Goal: Task Accomplishment & Management: Manage account settings

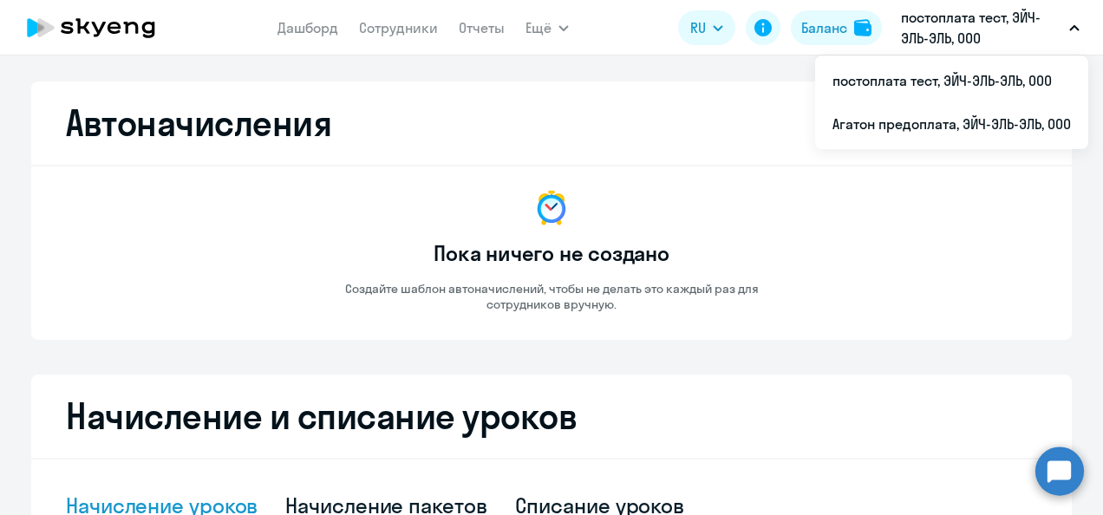
select select "10"
click at [916, 121] on li "Агатон предоплата, ЭЙЧ-ЭЛЬ-ЭЛЬ, ООО" at bounding box center [951, 123] width 273 height 43
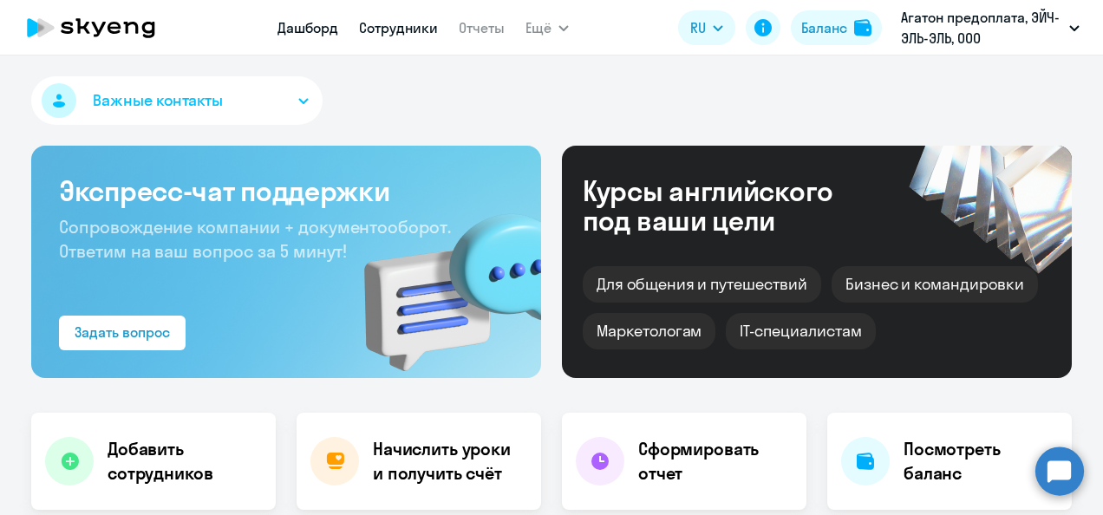
click at [397, 29] on link "Сотрудники" at bounding box center [398, 27] width 79 height 17
select select "30"
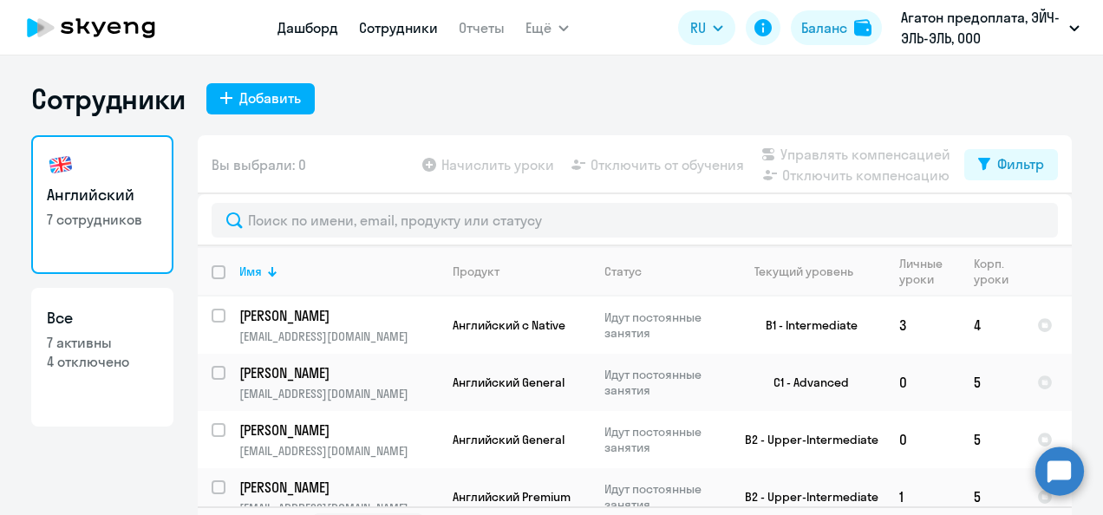
click at [316, 27] on link "Дашборд" at bounding box center [308, 27] width 61 height 17
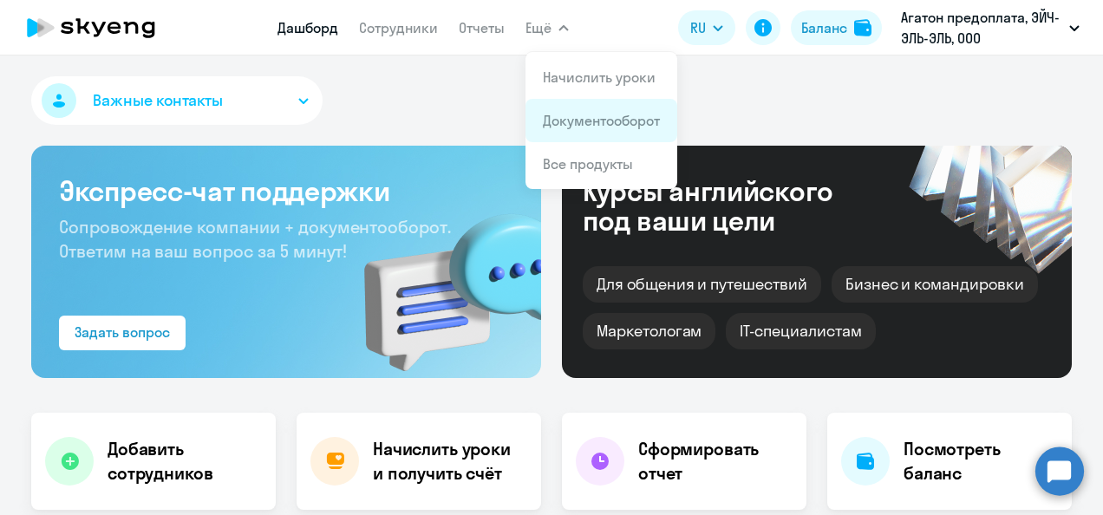
select select "30"
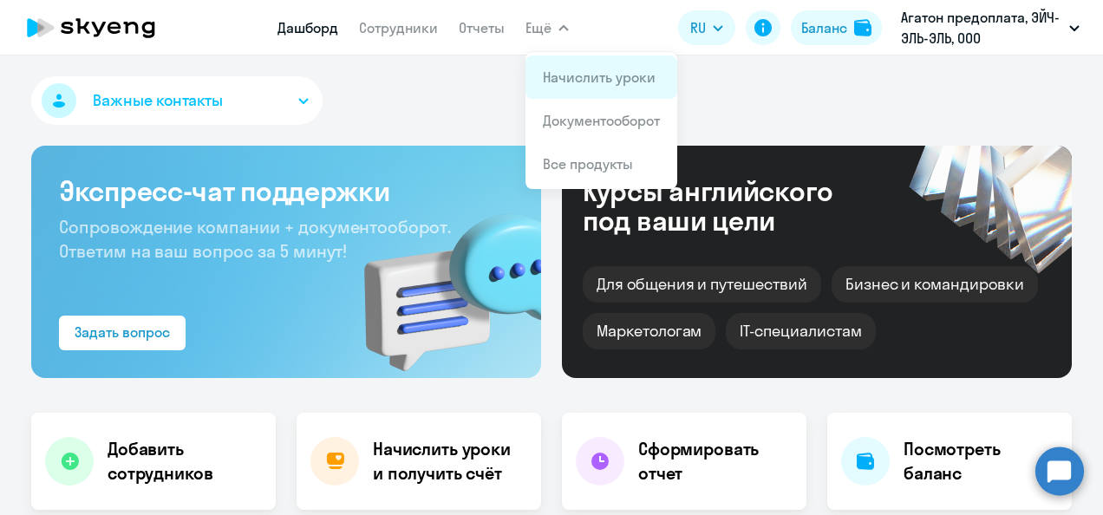
click at [562, 69] on link "Начислить уроки" at bounding box center [599, 77] width 113 height 17
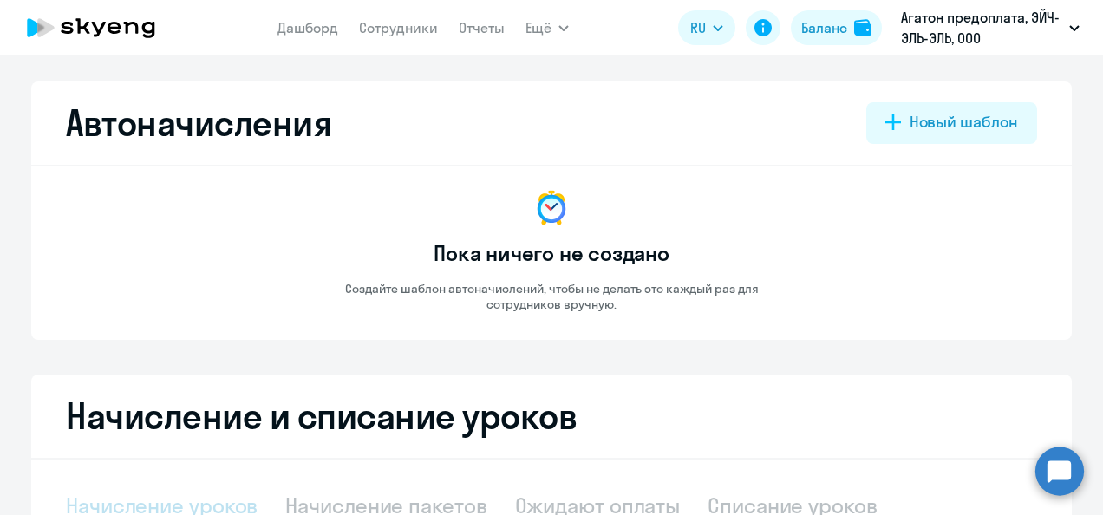
select select "10"
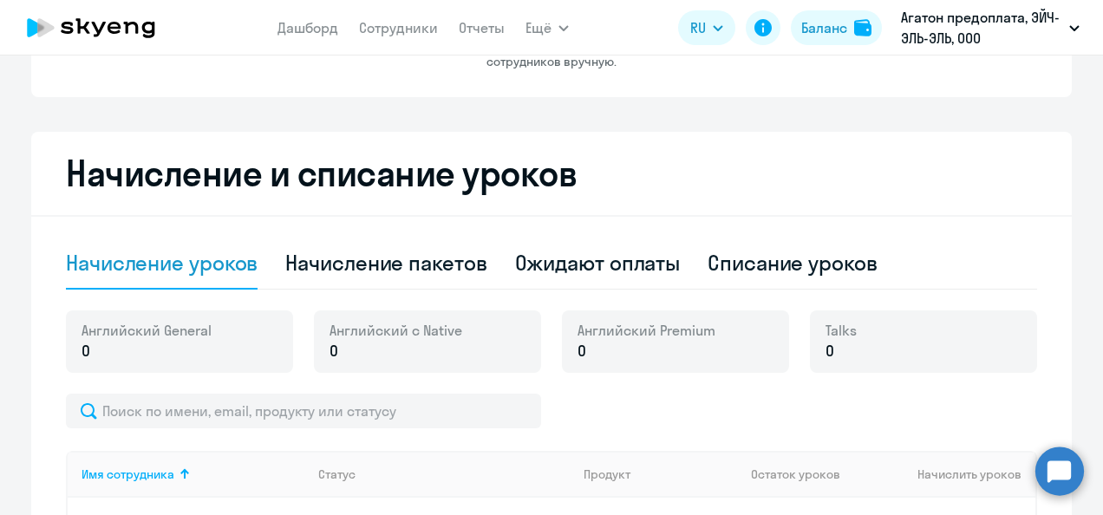
scroll to position [260, 0]
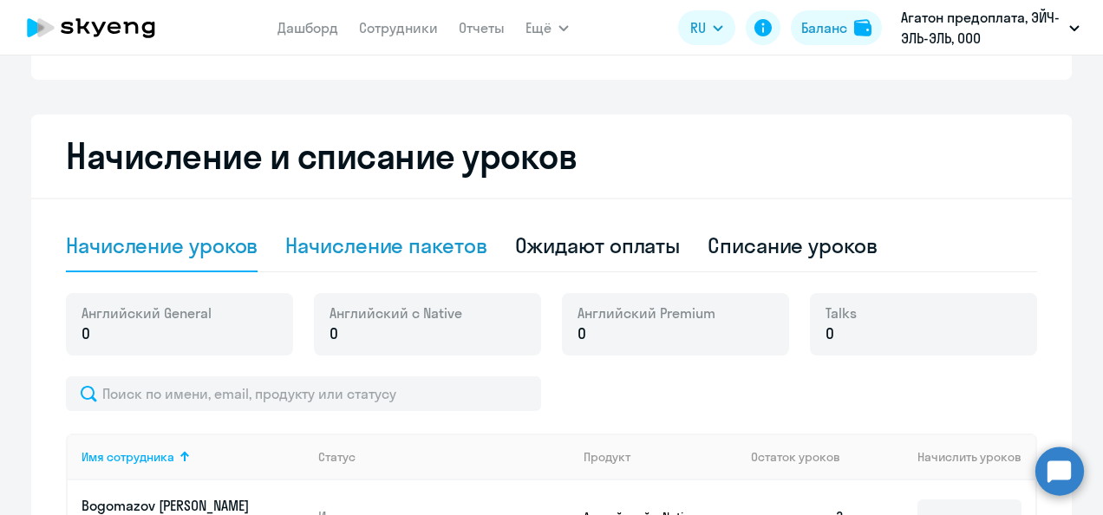
click at [372, 252] on div "Начисление пакетов" at bounding box center [385, 246] width 201 height 28
select select "10"
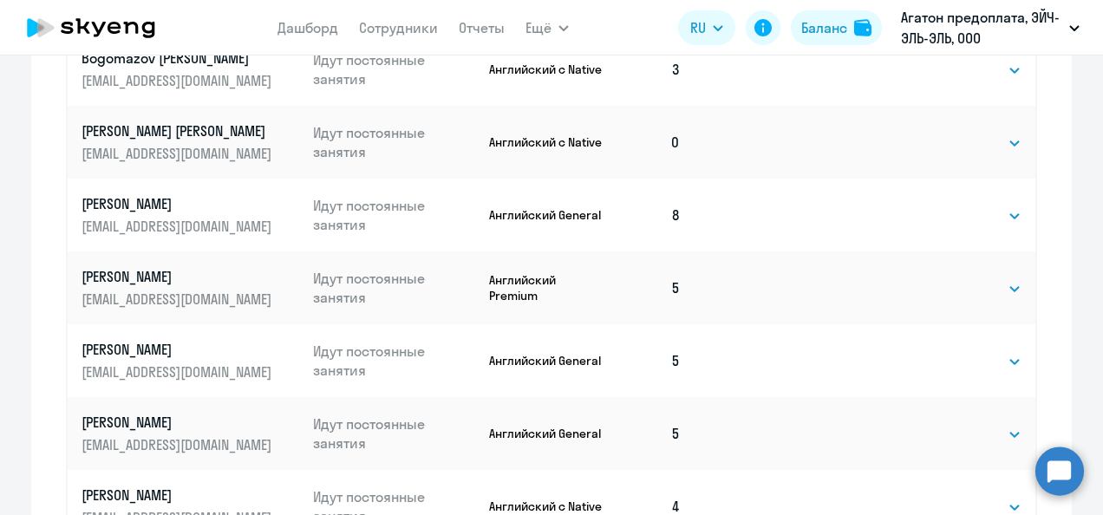
scroll to position [694, 0]
